Goal: Transaction & Acquisition: Purchase product/service

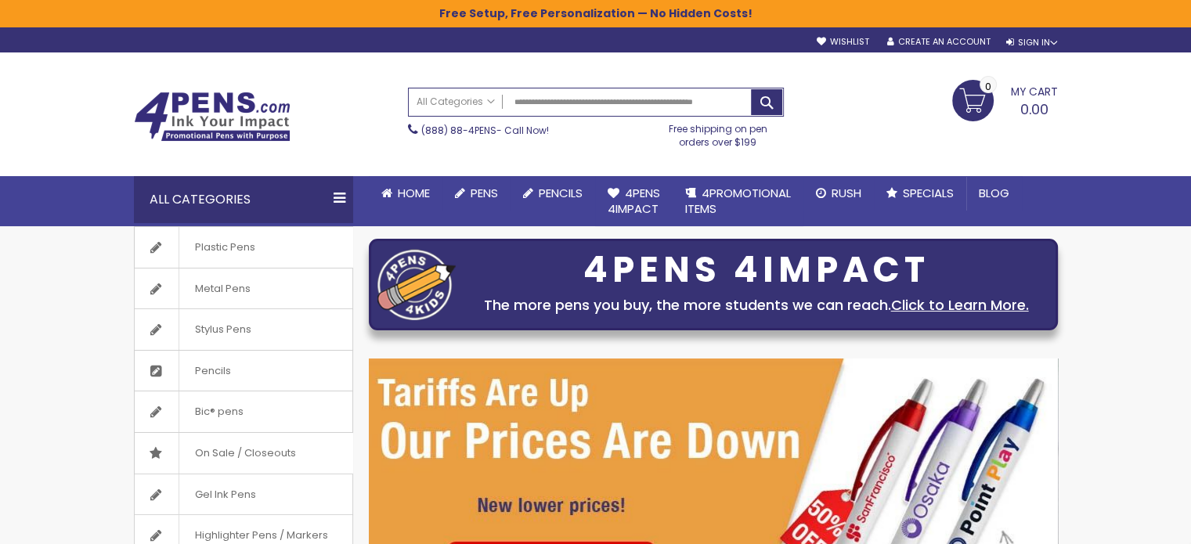
type input "**********"
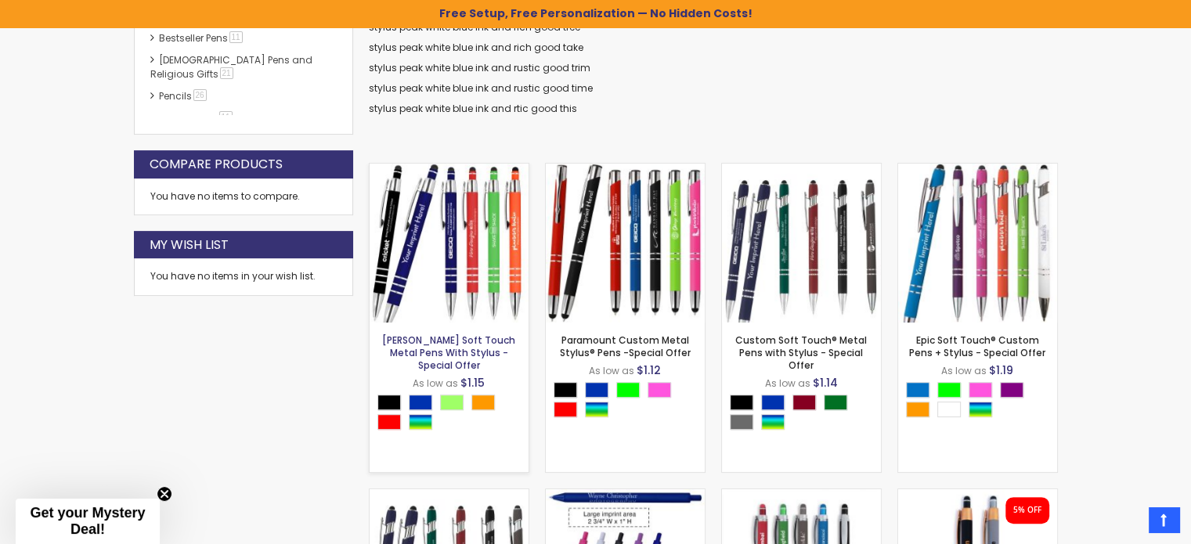
scroll to position [497, 0]
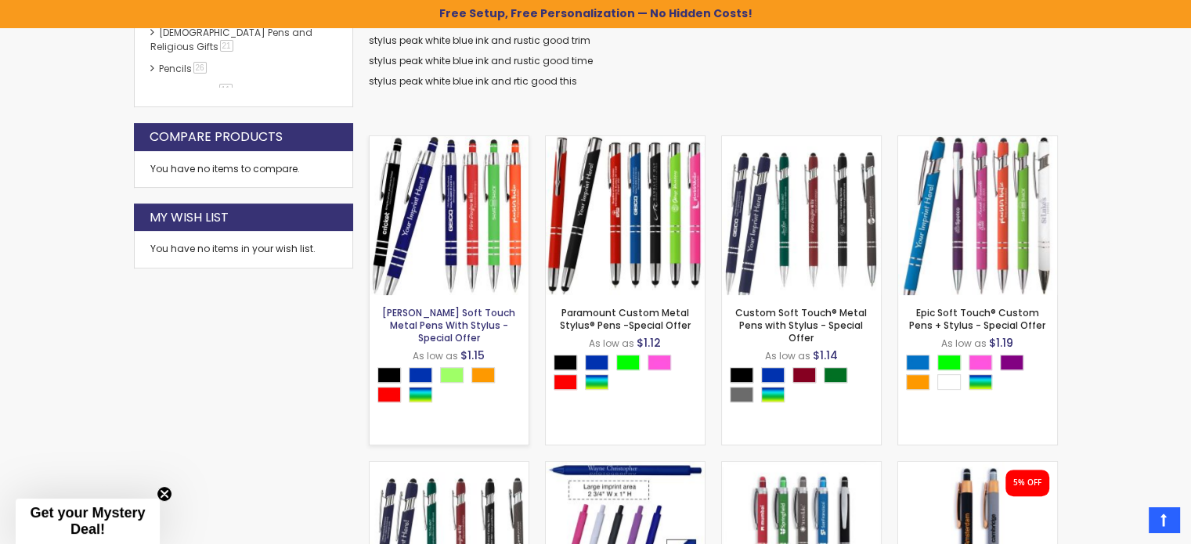
click at [477, 322] on link "[PERSON_NAME] Soft Touch Metal Pens With Stylus - Special Offer" at bounding box center [448, 325] width 133 height 38
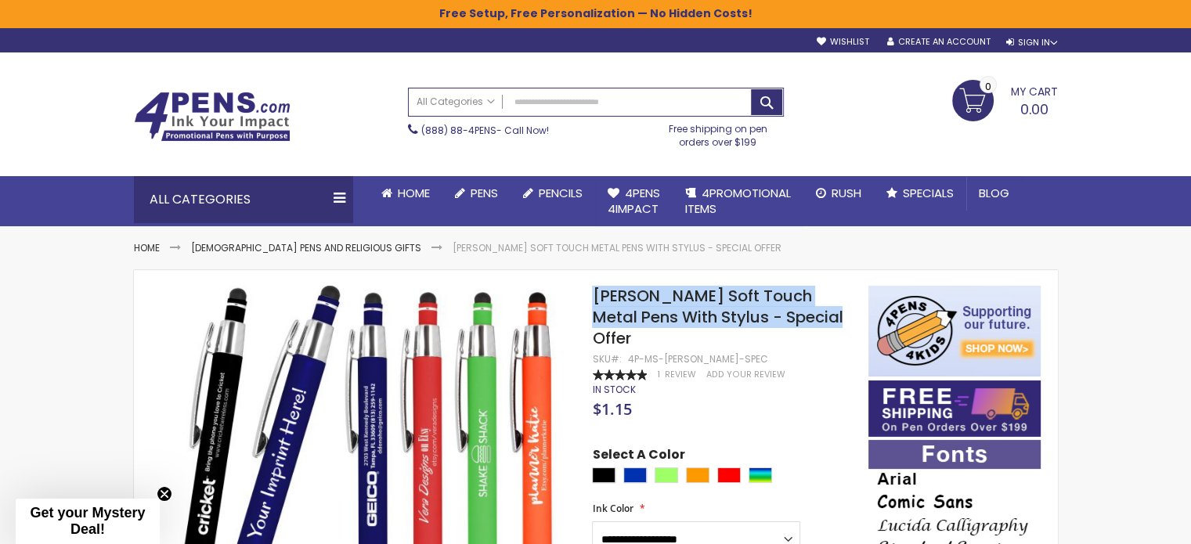
drag, startPoint x: 797, startPoint y: 318, endPoint x: 597, endPoint y: 300, distance: 200.4
click at [597, 300] on h1 "[PERSON_NAME] Soft Touch Metal Pens With Stylus - Special Offer" at bounding box center [722, 317] width 260 height 63
copy span "[PERSON_NAME] Soft Touch Metal Pens With Stylus - Special Offer"
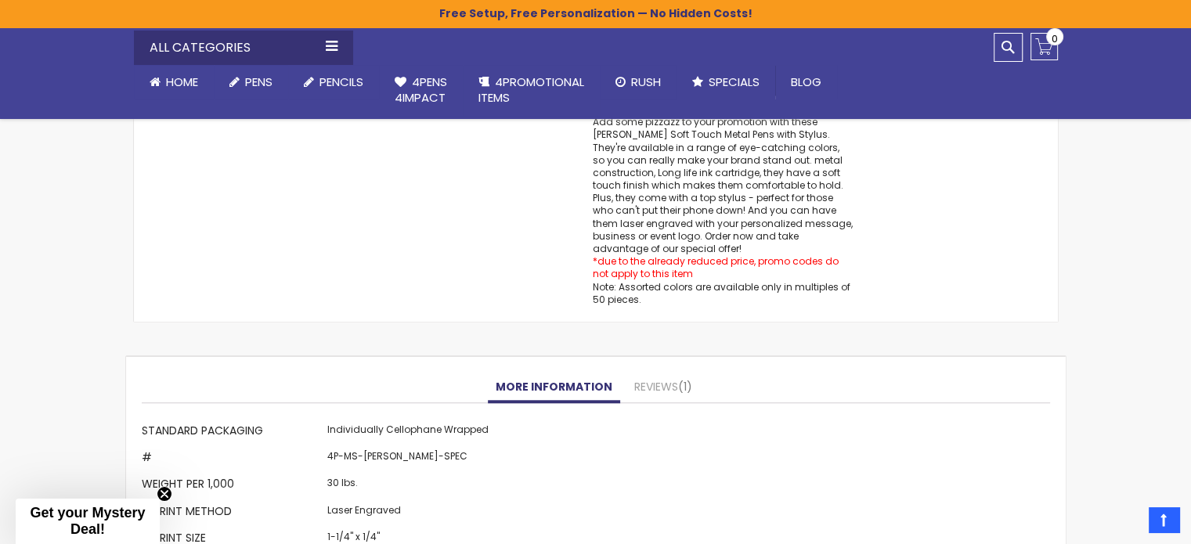
scroll to position [1252, 0]
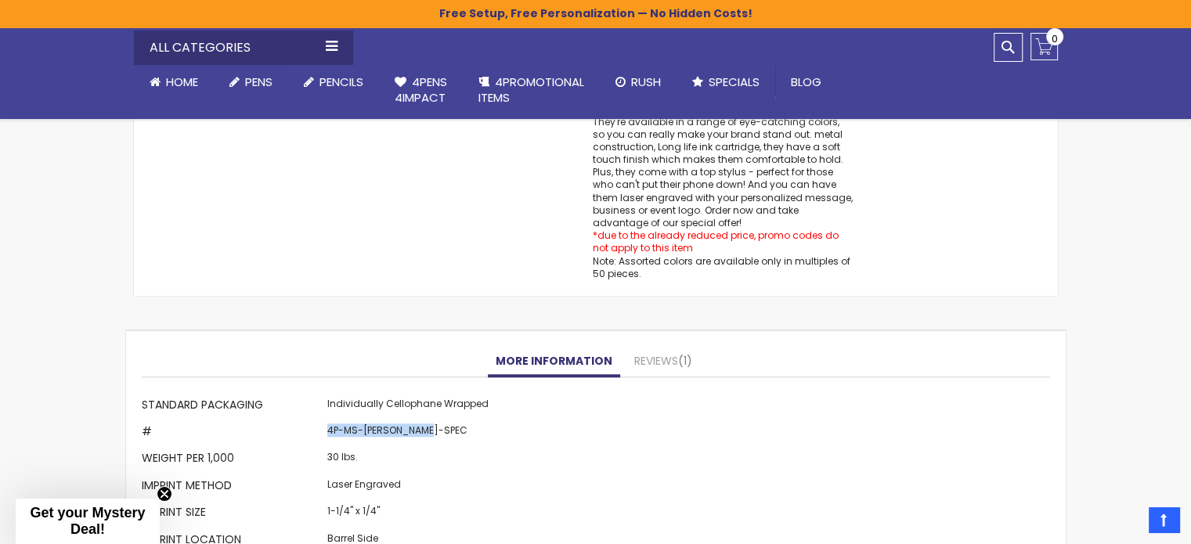
drag, startPoint x: 432, startPoint y: 395, endPoint x: 324, endPoint y: 397, distance: 108.0
click at [324, 420] on td "4P-MS-CELESTE-SPEC" at bounding box center [407, 433] width 169 height 27
copy td "4P-MS-CELESTE-SPEC"
